Goal: Book appointment/travel/reservation

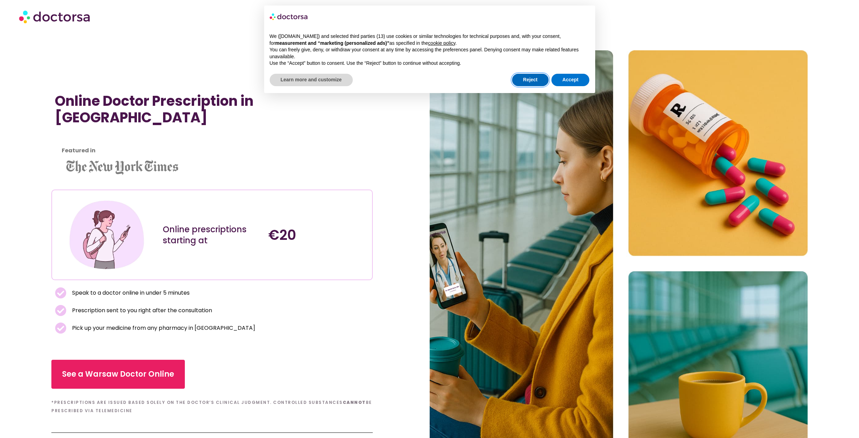
click at [532, 74] on button "Reject" at bounding box center [530, 80] width 37 height 12
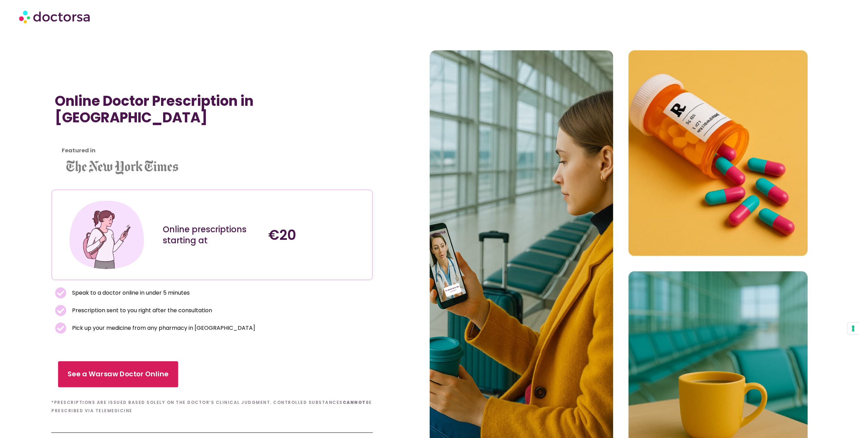
click at [150, 361] on link "See a Warsaw Doctor Online" at bounding box center [118, 374] width 120 height 26
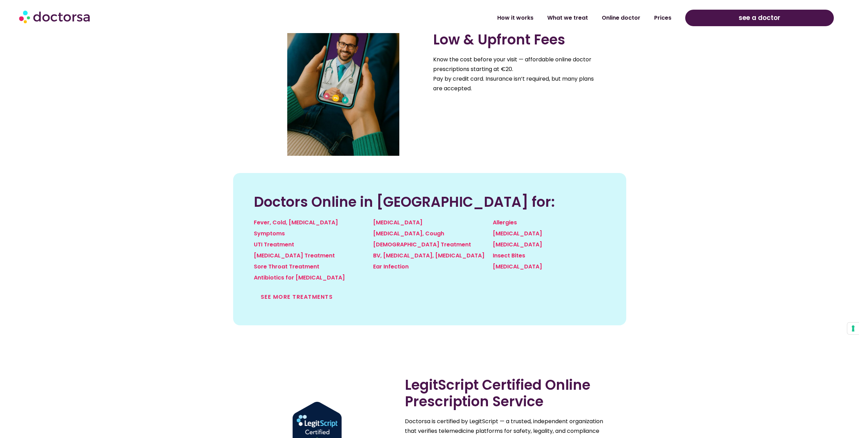
scroll to position [828, 0]
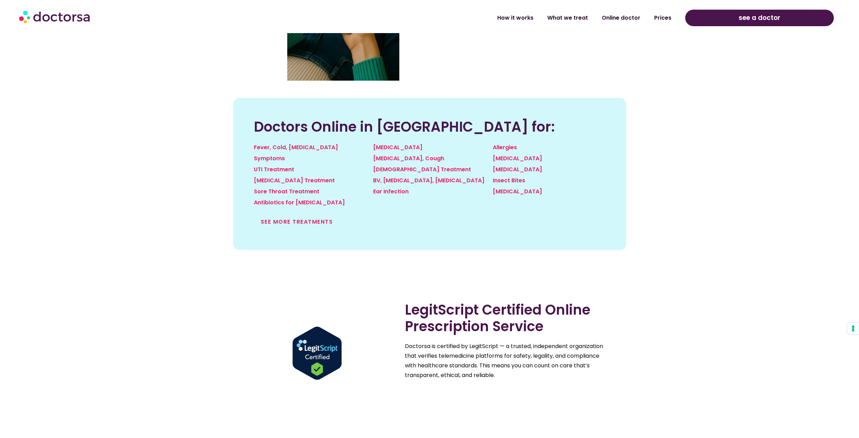
click at [311, 216] on div "Fever, Cold, [MEDICAL_DATA] Symptoms UTI Treatment [MEDICAL_DATA] Treatment Sor…" at bounding box center [310, 178] width 120 height 78
click at [312, 219] on link "See more treatments" at bounding box center [297, 222] width 72 height 8
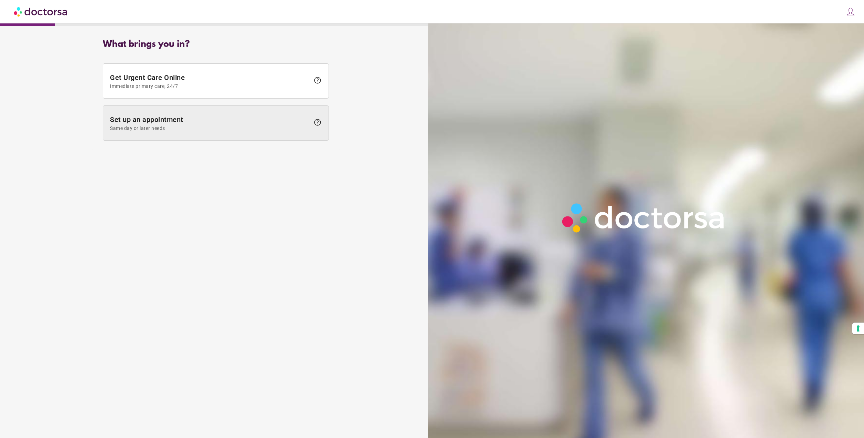
click at [181, 126] on span "Same day or later needs" at bounding box center [210, 129] width 200 height 6
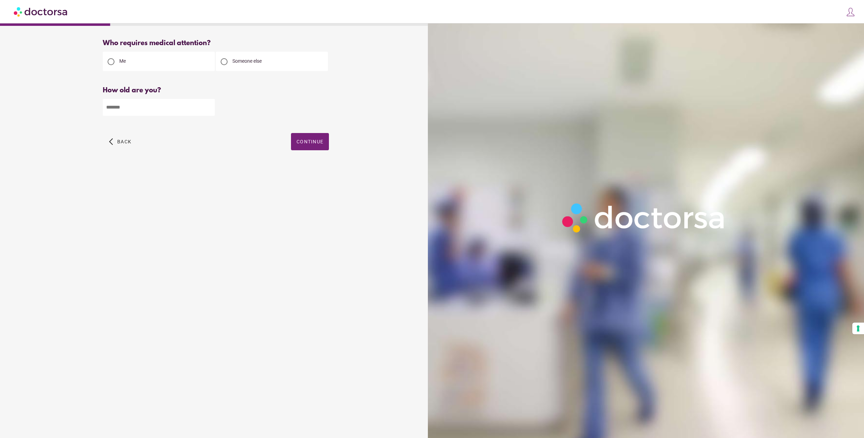
click at [164, 110] on input "number" at bounding box center [159, 107] width 112 height 17
type input "**"
click at [320, 140] on span "Continue" at bounding box center [310, 142] width 27 height 6
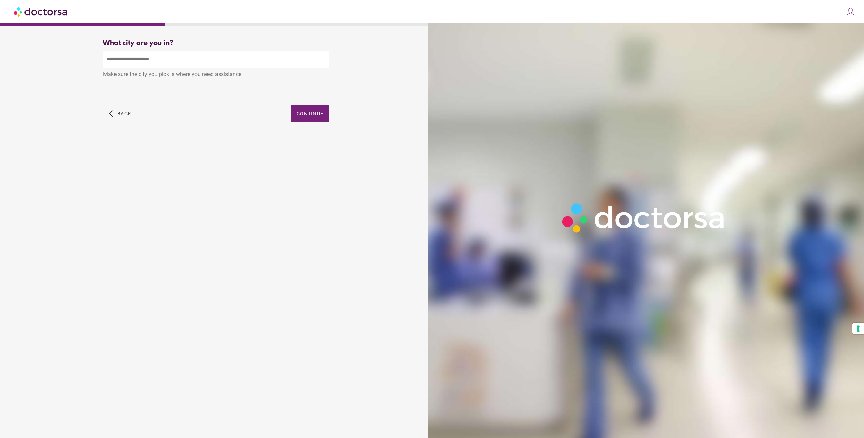
click at [190, 60] on input "text" at bounding box center [216, 59] width 226 height 17
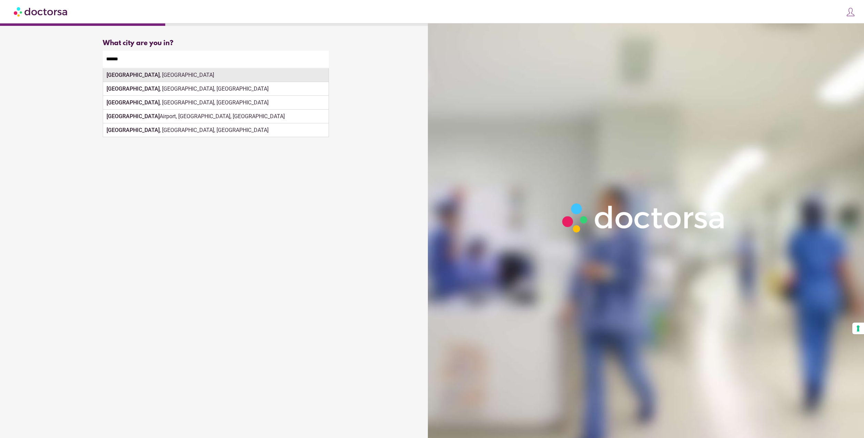
click at [173, 79] on div "Dublin , Ireland" at bounding box center [216, 75] width 226 height 14
type input "**********"
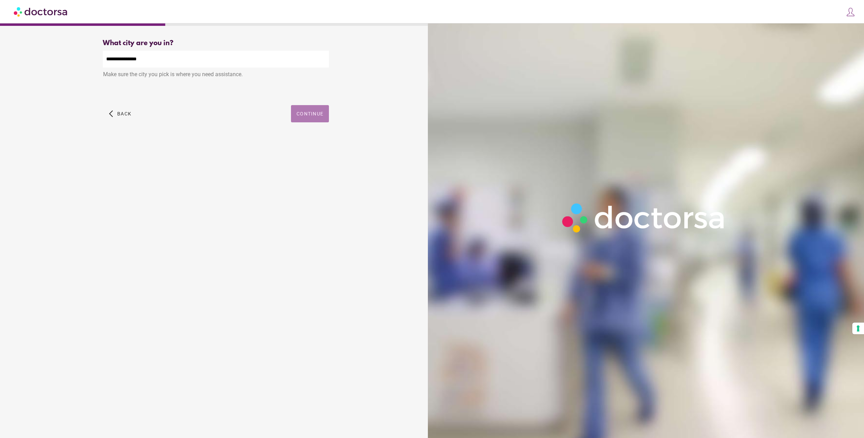
click at [307, 113] on span "Continue" at bounding box center [310, 114] width 27 height 6
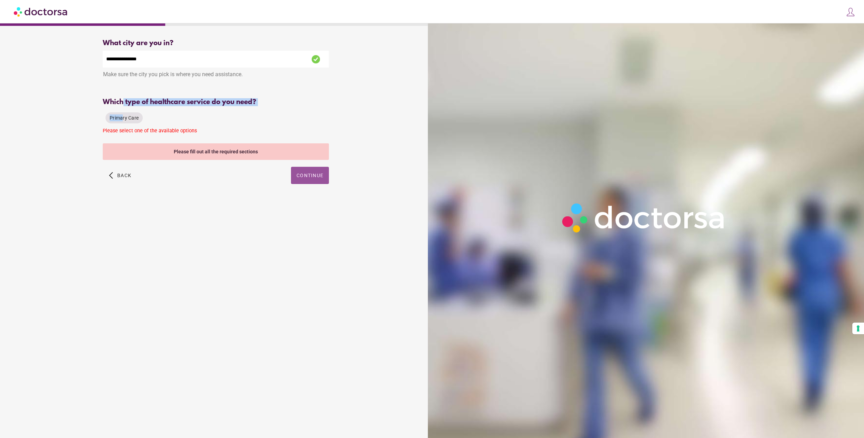
click at [122, 108] on div "Which type of healthcare service do you need? Primary Care Please select one of…" at bounding box center [216, 117] width 226 height 38
click at [123, 114] on div "Primary Care" at bounding box center [124, 117] width 37 height 11
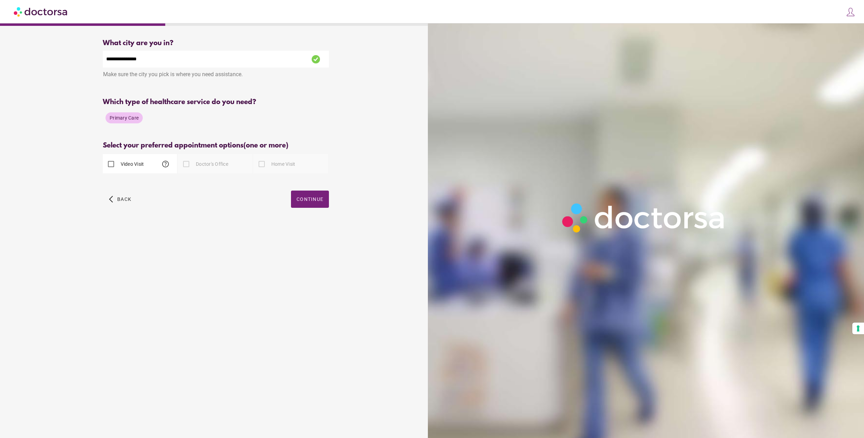
drag, startPoint x: 136, startPoint y: 158, endPoint x: 142, endPoint y: 160, distance: 6.5
click at [137, 159] on div "Video Visit help" at bounding box center [123, 164] width 41 height 17
click at [208, 166] on label "Doctor's Office" at bounding box center [211, 164] width 34 height 7
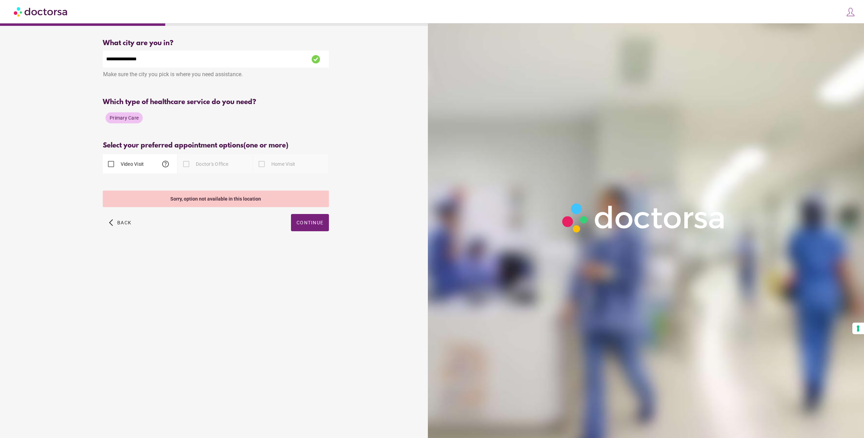
click at [161, 162] on div "Video Visit help" at bounding box center [140, 163] width 74 height 19
click at [153, 166] on div "Video Visit help" at bounding box center [140, 163] width 74 height 19
click at [123, 163] on label "Video Visit" at bounding box center [131, 164] width 25 height 7
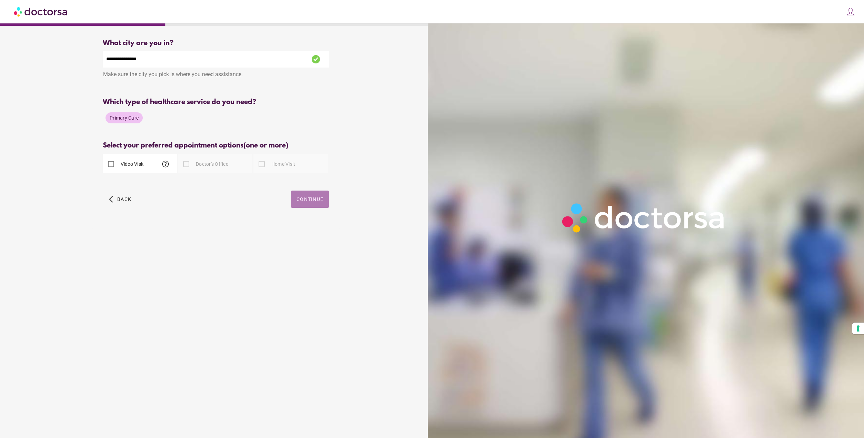
click at [319, 203] on span "button" at bounding box center [310, 199] width 38 height 17
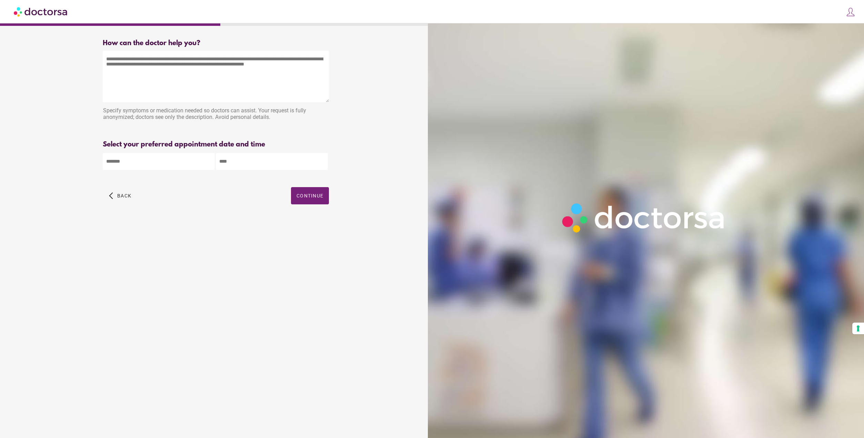
click at [204, 80] on textarea at bounding box center [216, 77] width 226 height 52
click at [179, 155] on body "**********" at bounding box center [432, 219] width 864 height 438
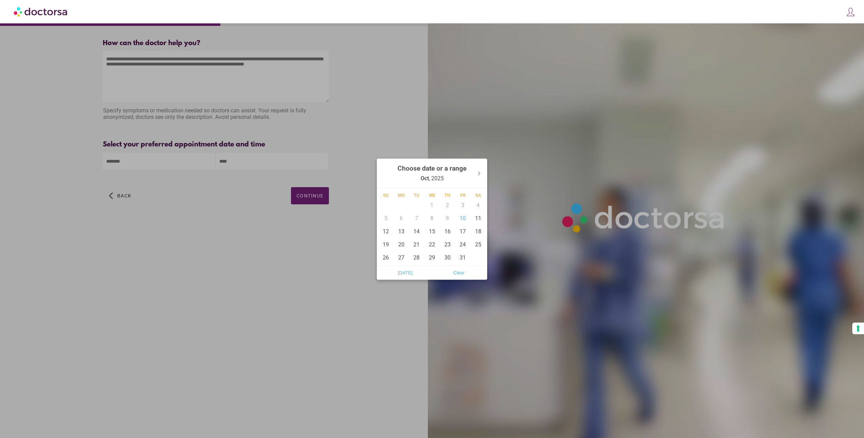
drag, startPoint x: 212, startPoint y: 163, endPoint x: 218, endPoint y: 166, distance: 6.0
click at [213, 163] on div at bounding box center [432, 219] width 864 height 438
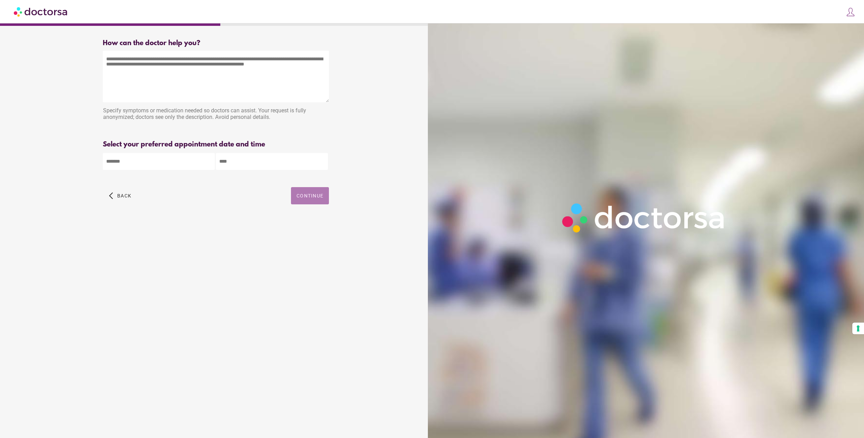
click at [306, 196] on span "Continue" at bounding box center [310, 196] width 27 height 6
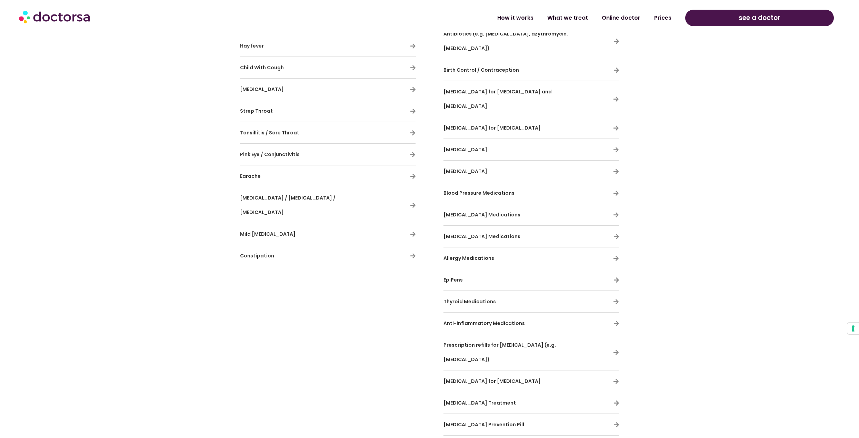
scroll to position [2104, 0]
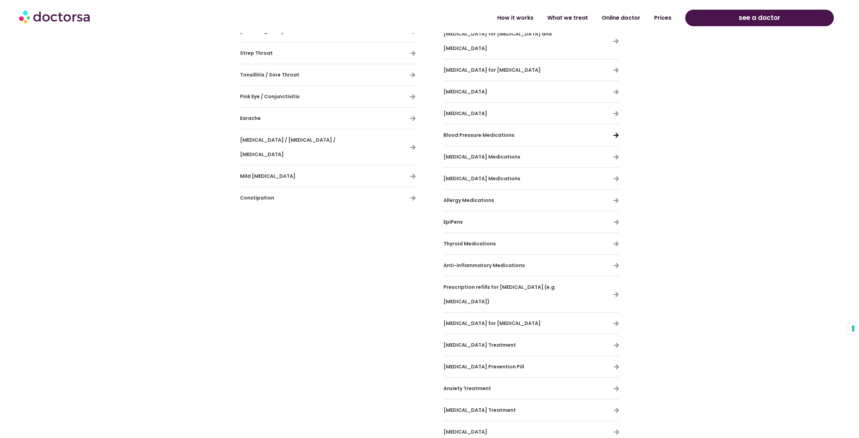
click at [616, 132] on icon at bounding box center [616, 135] width 6 height 6
click at [491, 132] on span "Blood Pressure Medications" at bounding box center [478, 135] width 71 height 7
click at [617, 132] on icon at bounding box center [616, 135] width 6 height 6
click at [616, 132] on icon at bounding box center [616, 135] width 6 height 6
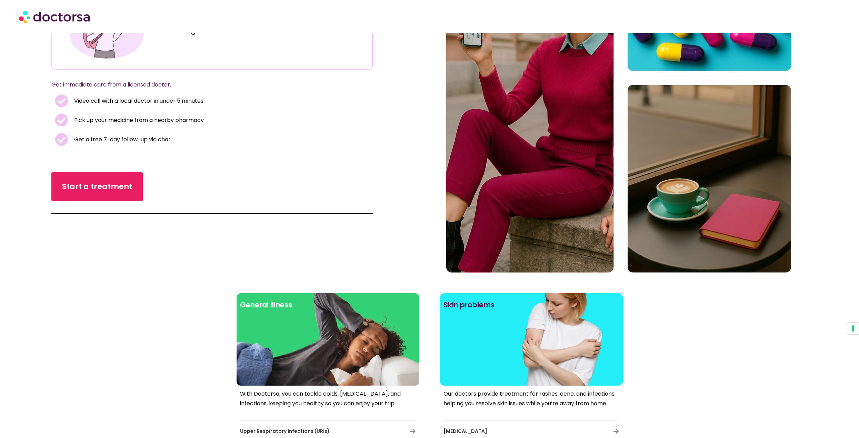
scroll to position [172, 0]
